Goal: Task Accomplishment & Management: Use online tool/utility

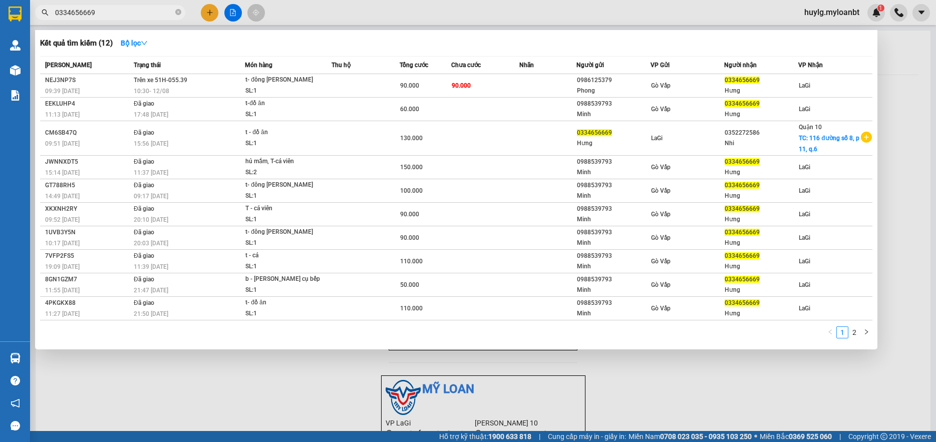
click at [140, 16] on input "0334656669" at bounding box center [114, 12] width 118 height 11
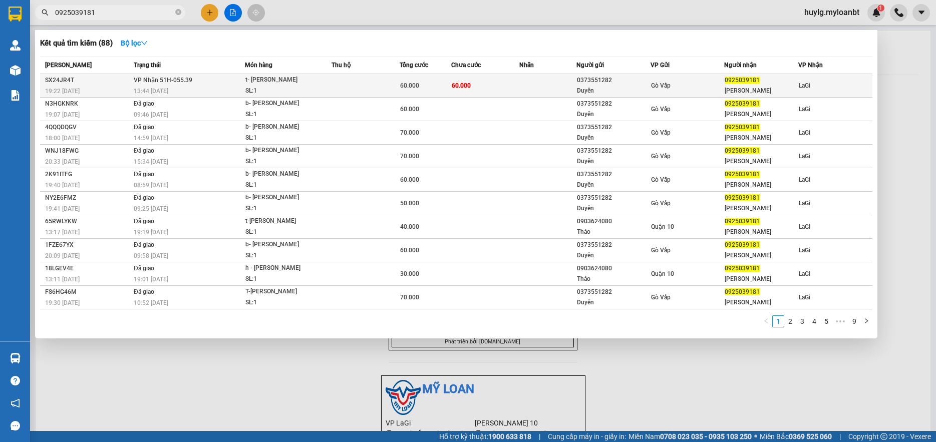
type input "0925039181"
click at [211, 88] on div "13:44 [DATE]" at bounding box center [189, 91] width 111 height 11
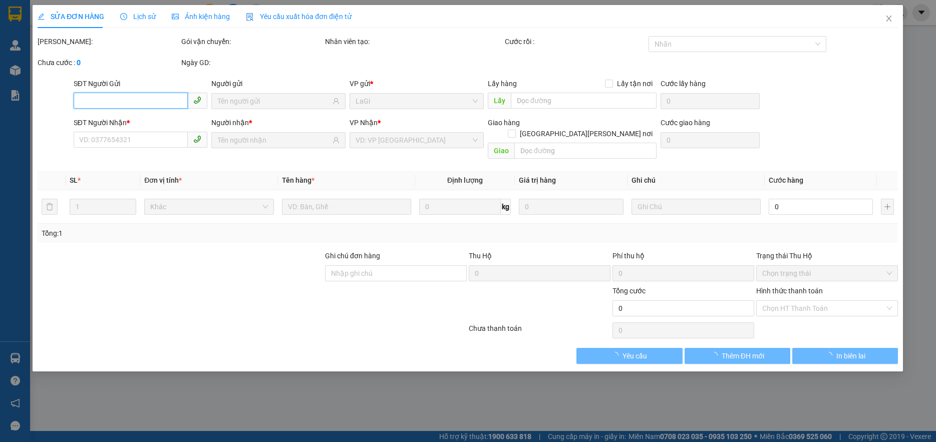
type input "0373551282"
type input "Duyên"
type input "0925039181"
type input "[PERSON_NAME]"
type input "60.000"
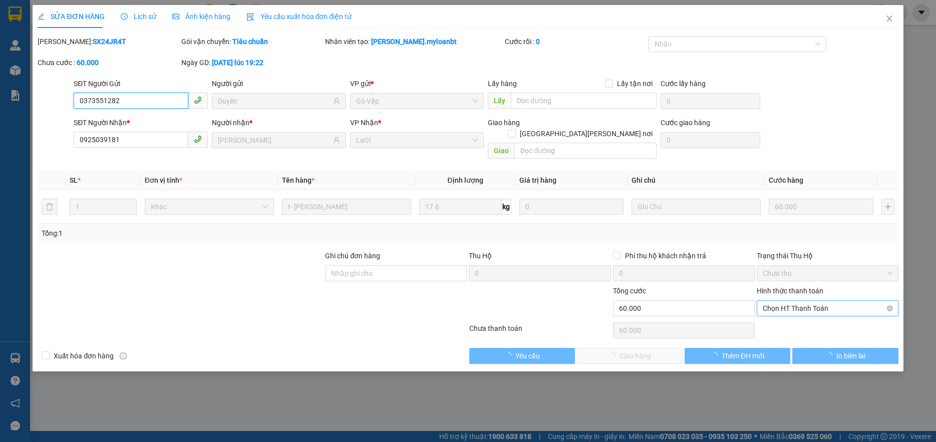
drag, startPoint x: 776, startPoint y: 336, endPoint x: 814, endPoint y: 300, distance: 52.8
click at [814, 301] on span "Chọn HT Thanh Toán" at bounding box center [827, 308] width 130 height 15
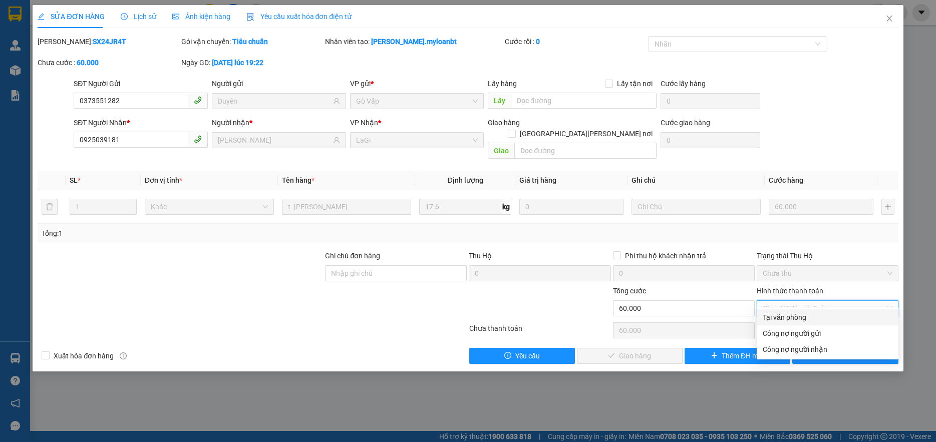
click at [788, 316] on div "Tại văn phòng" at bounding box center [827, 317] width 130 height 11
type input "0"
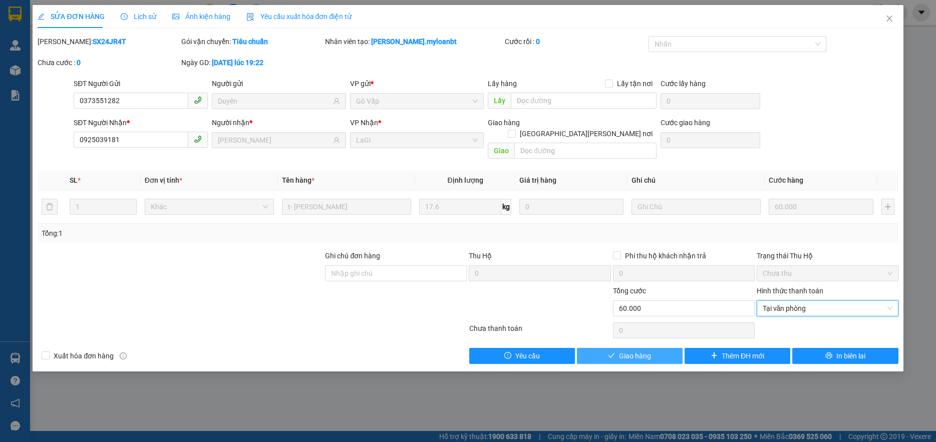
click at [648, 350] on span "Giao hàng" at bounding box center [635, 355] width 32 height 11
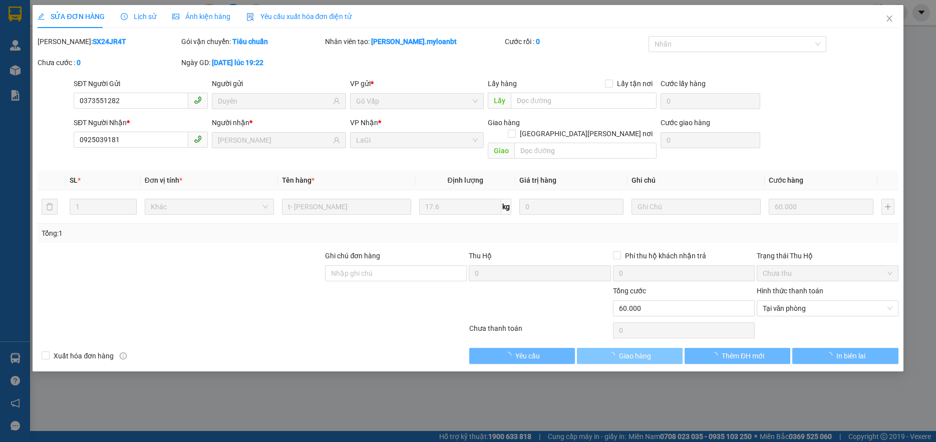
click at [648, 350] on span "Giao hàng" at bounding box center [635, 355] width 32 height 11
